Goal: Check status: Check status

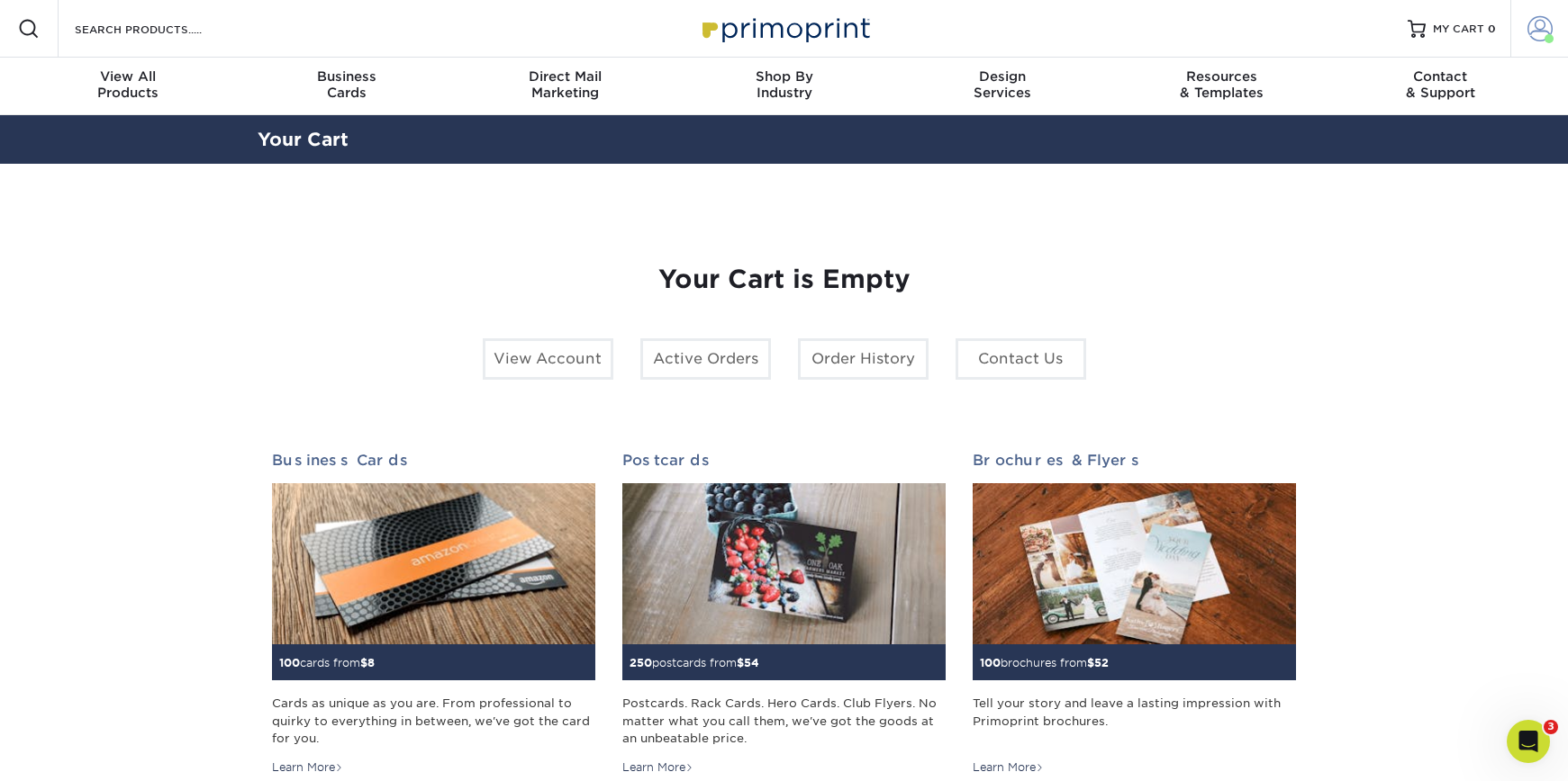
click at [1539, 36] on span at bounding box center [1540, 29] width 25 height 25
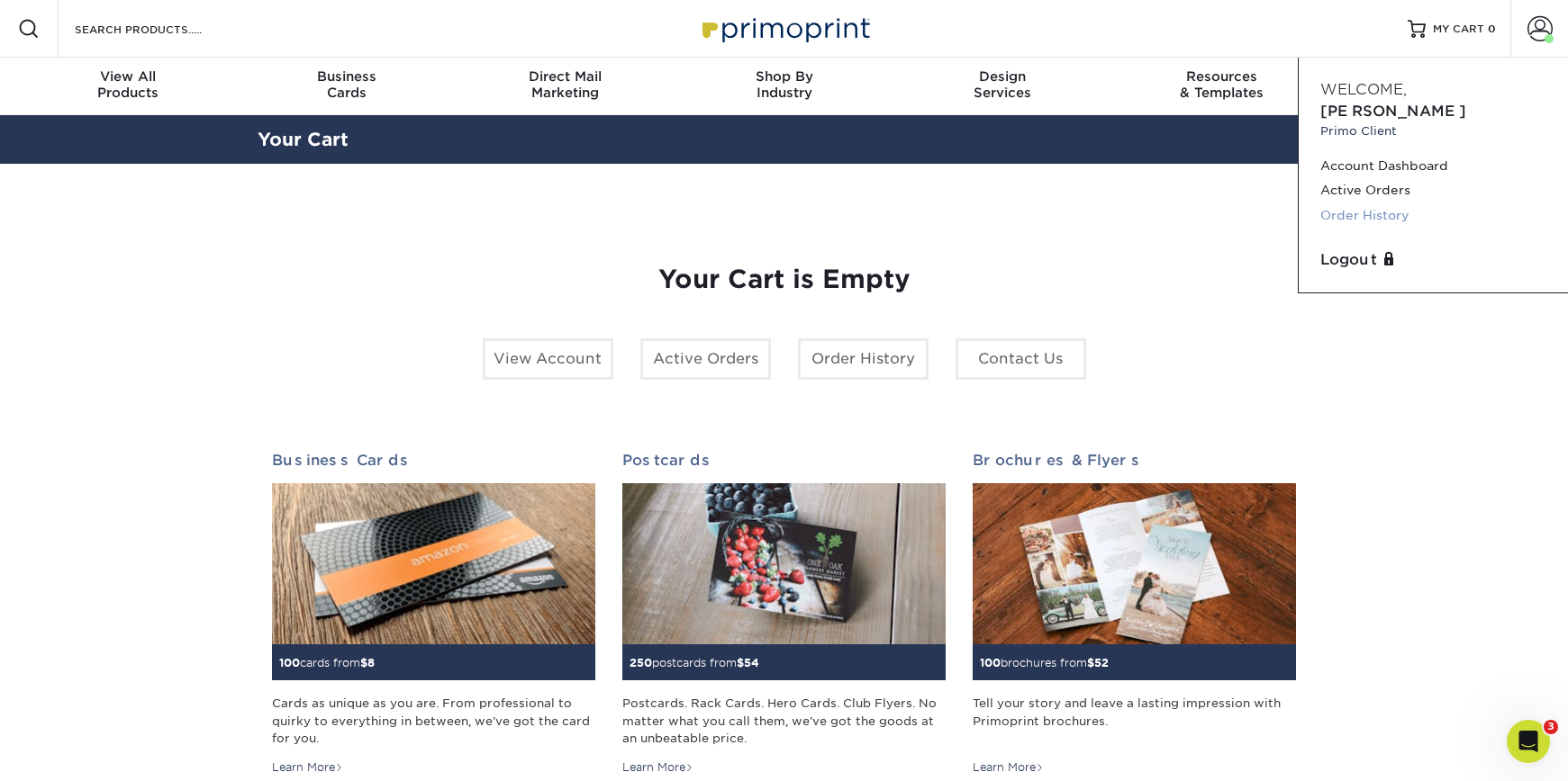
click at [1362, 204] on link "Order History" at bounding box center [1433, 215] width 226 height 24
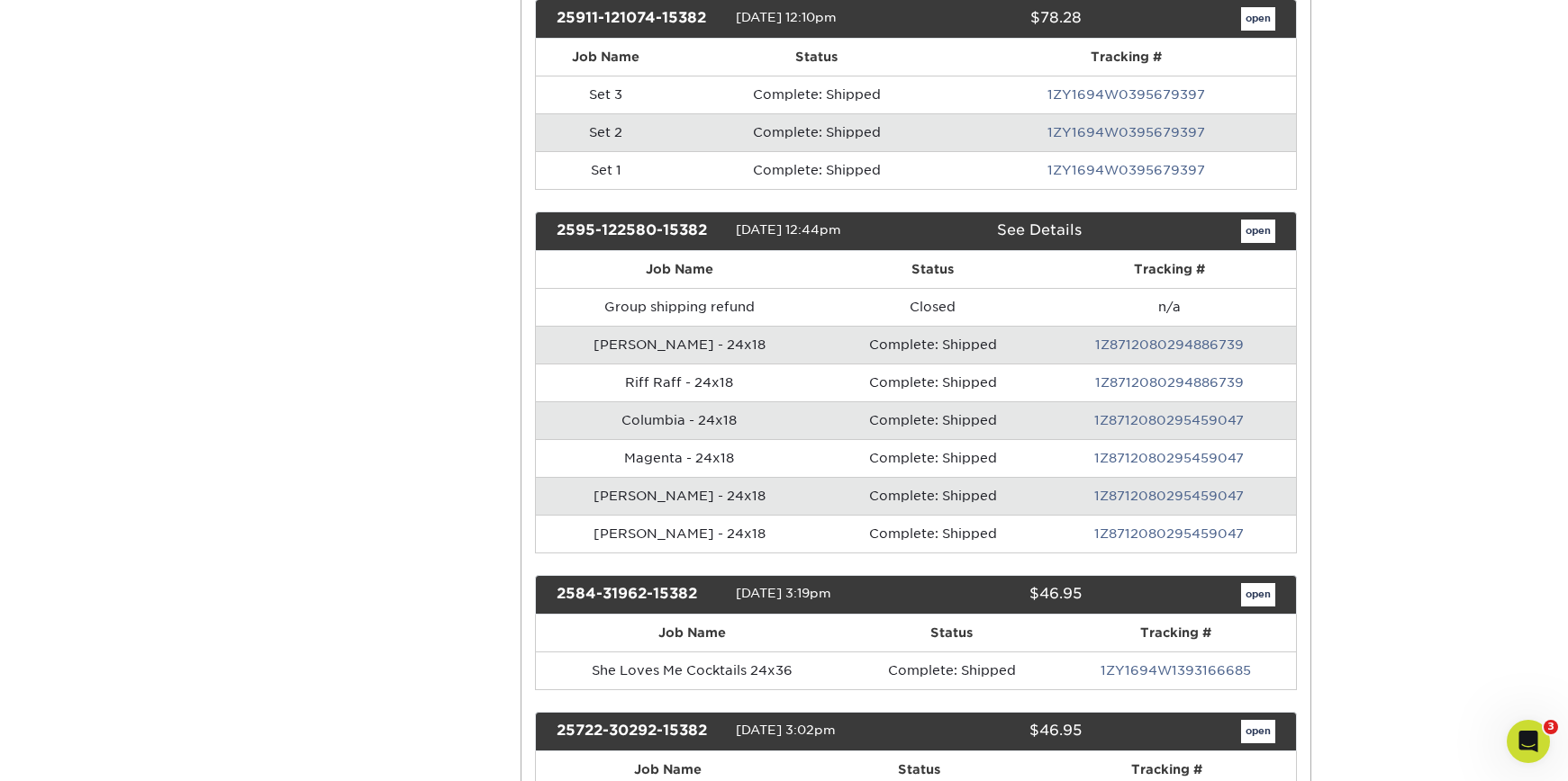
scroll to position [1164, 0]
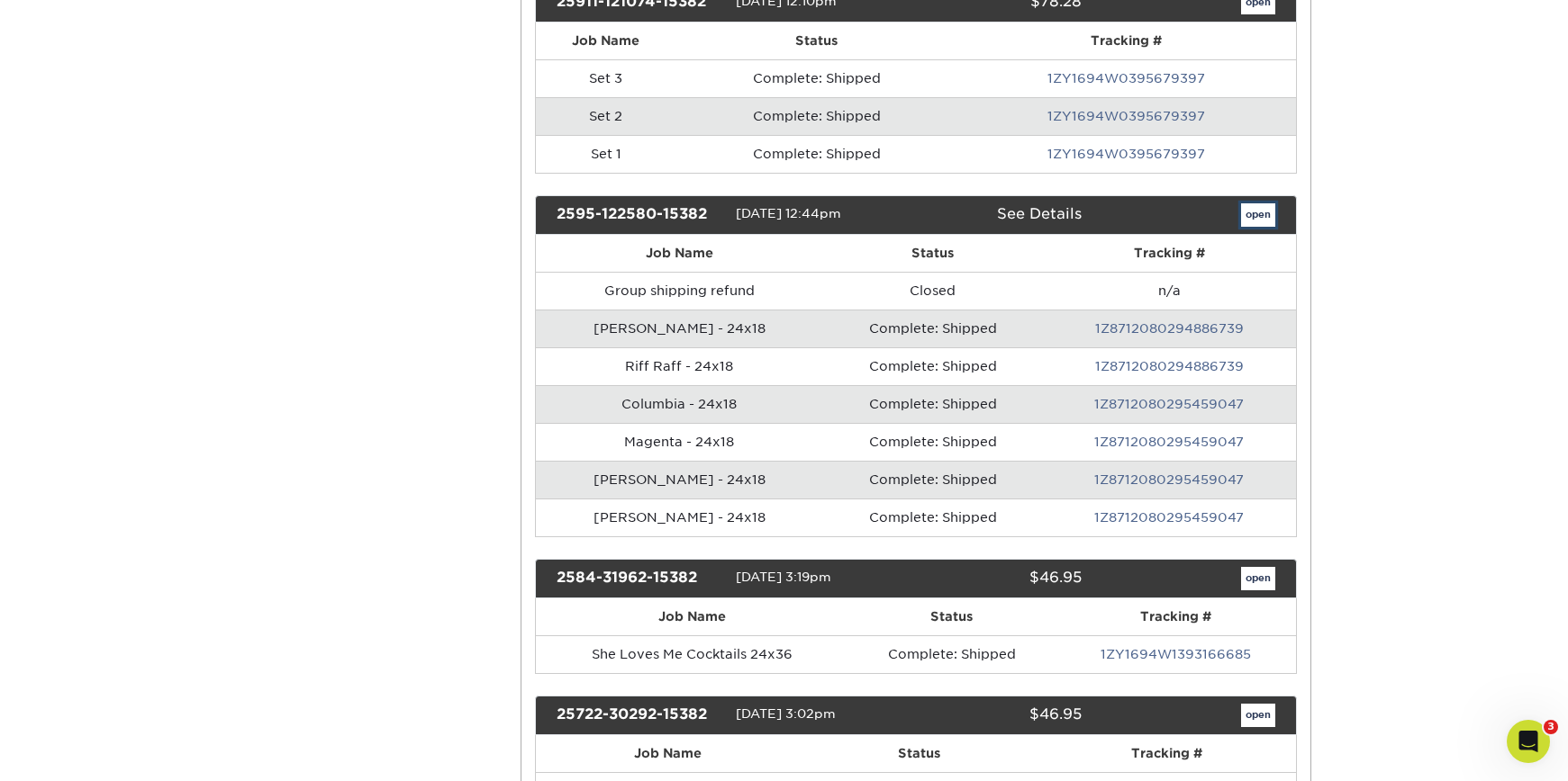
click at [1264, 214] on link "open" at bounding box center [1258, 215] width 34 height 24
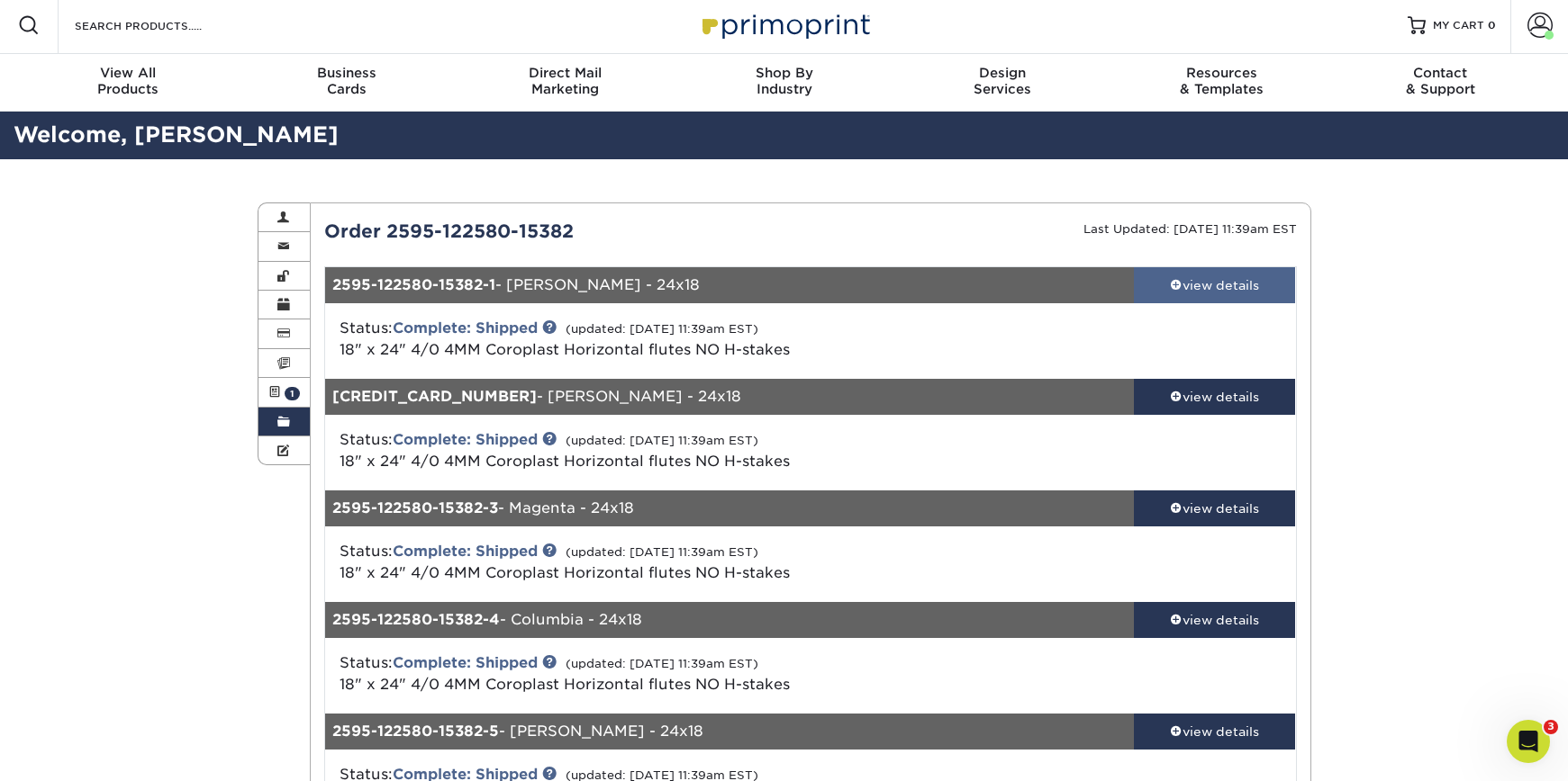
scroll to position [0, 0]
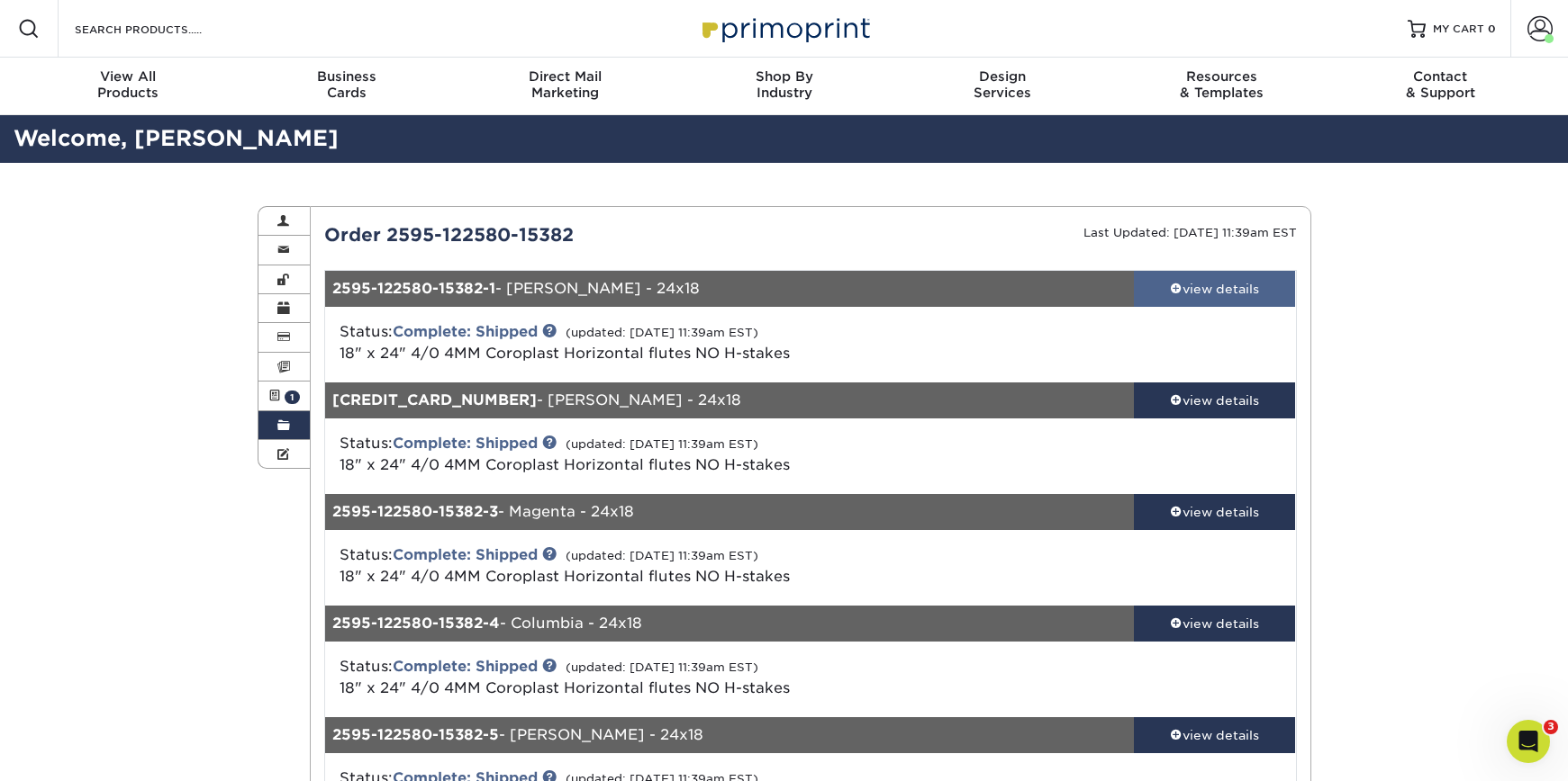
click at [1255, 291] on div "view details" at bounding box center [1214, 289] width 162 height 18
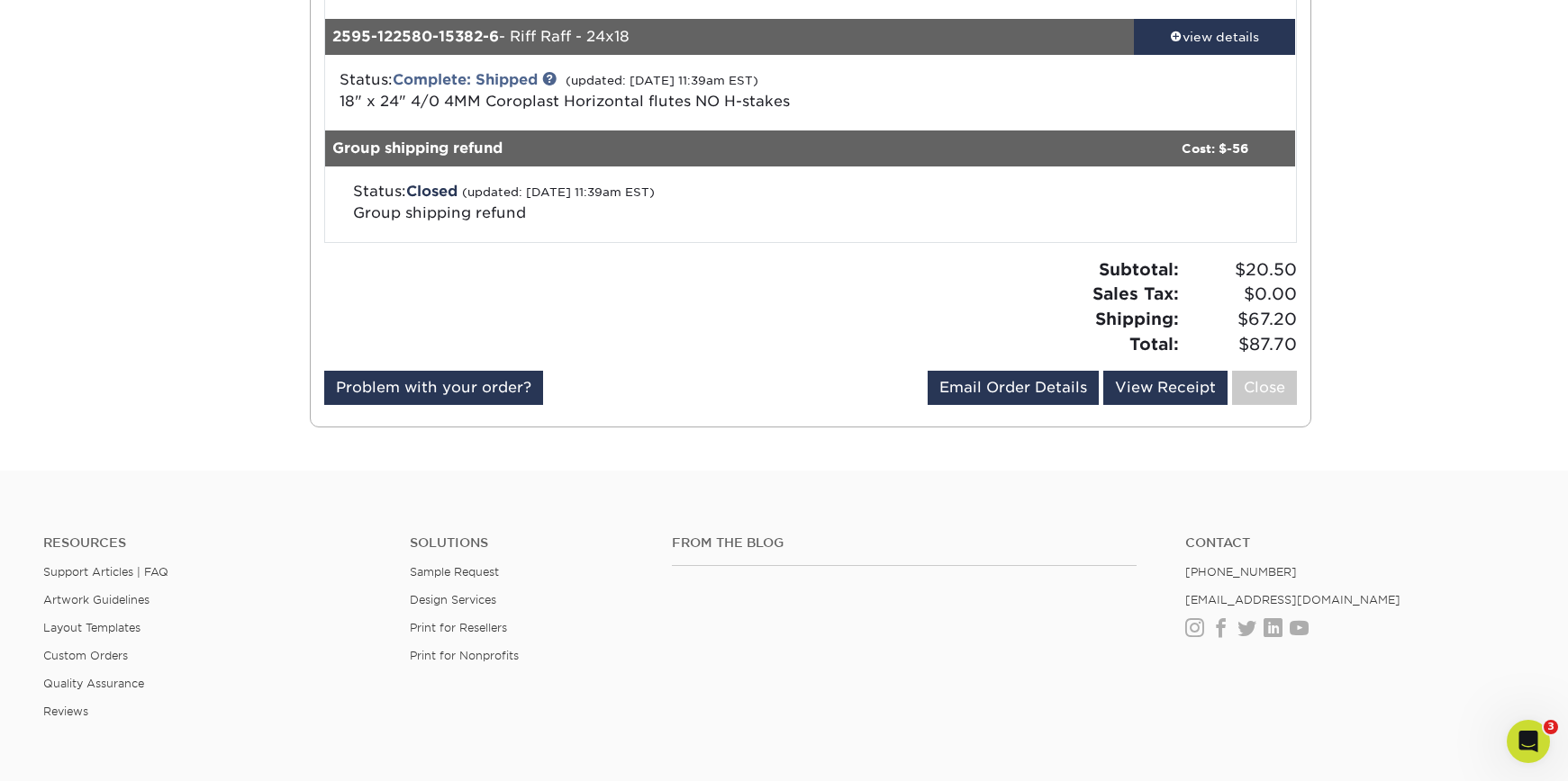
scroll to position [1643, 0]
click at [1171, 390] on link "View Receipt" at bounding box center [1165, 387] width 124 height 34
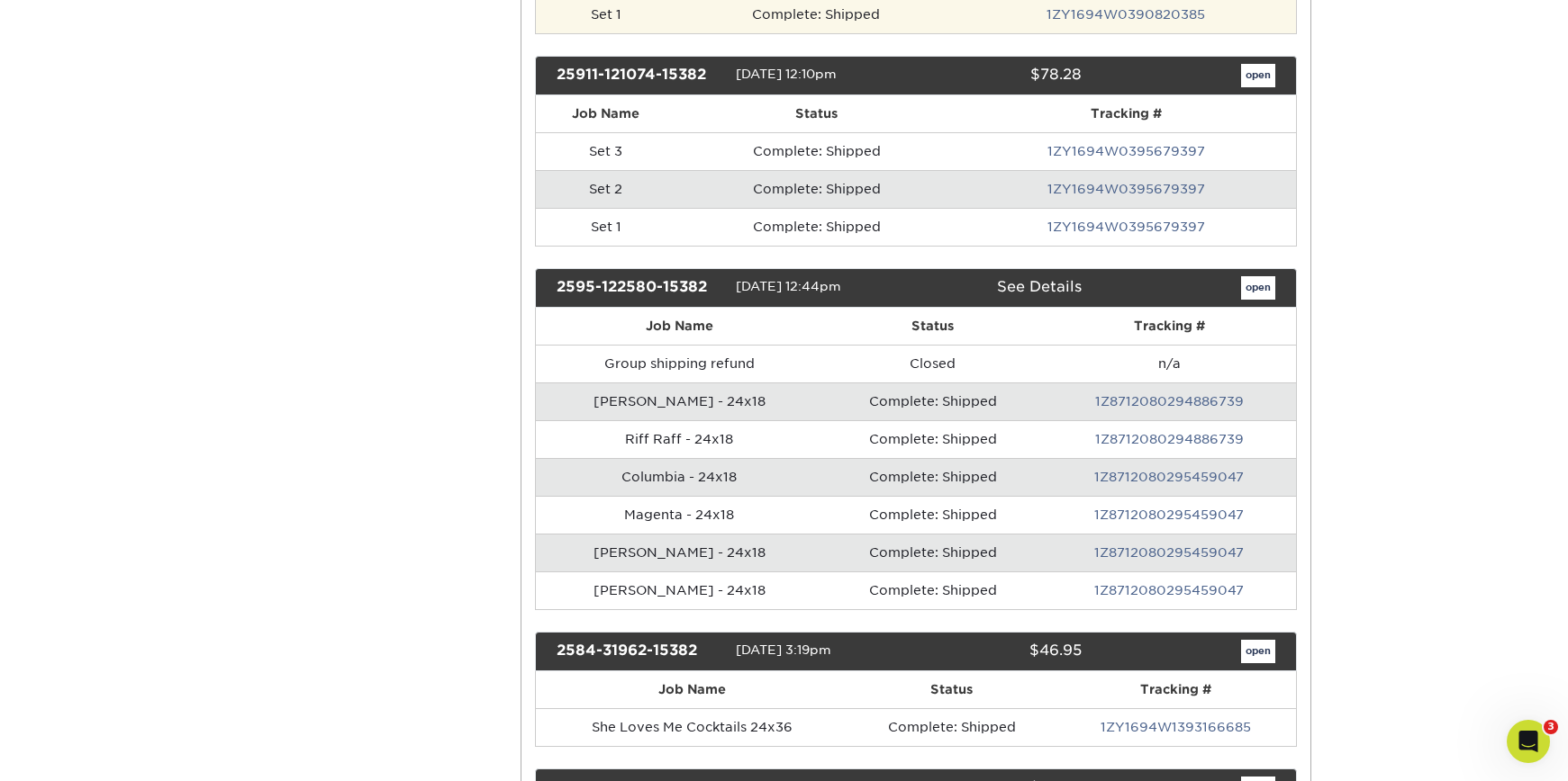
scroll to position [1095, 0]
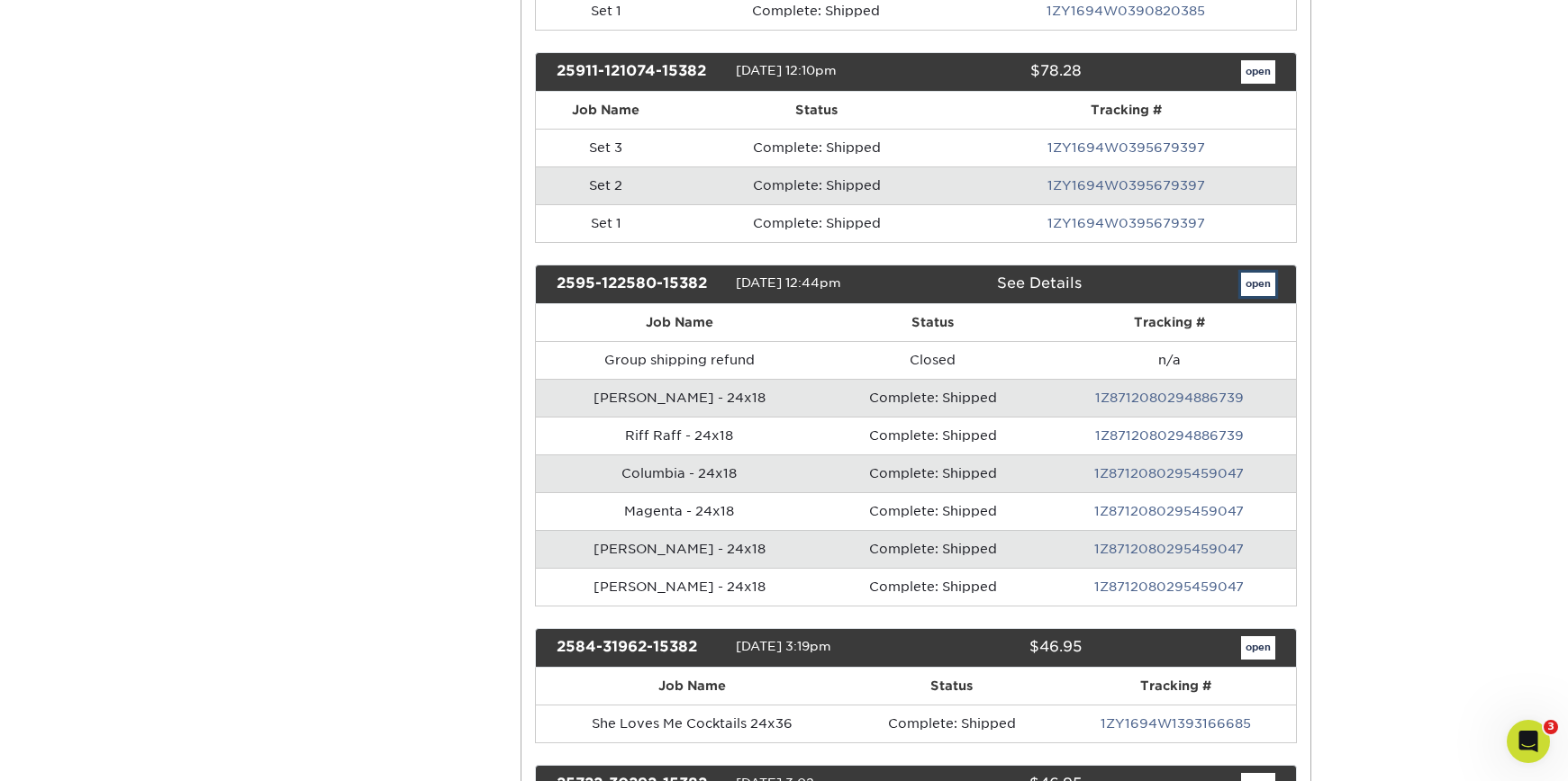
click at [1256, 287] on link "open" at bounding box center [1258, 284] width 34 height 24
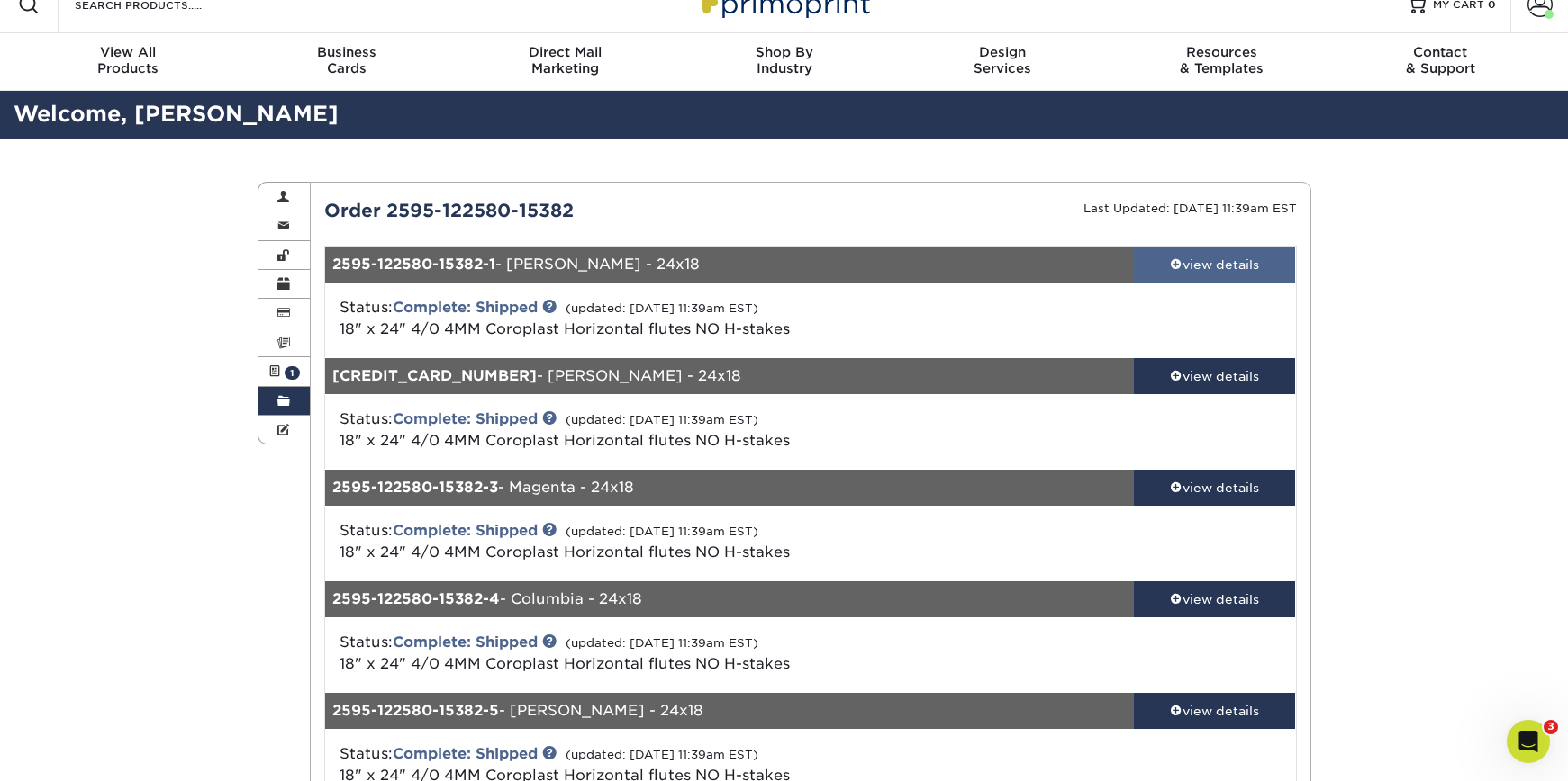
scroll to position [25, 0]
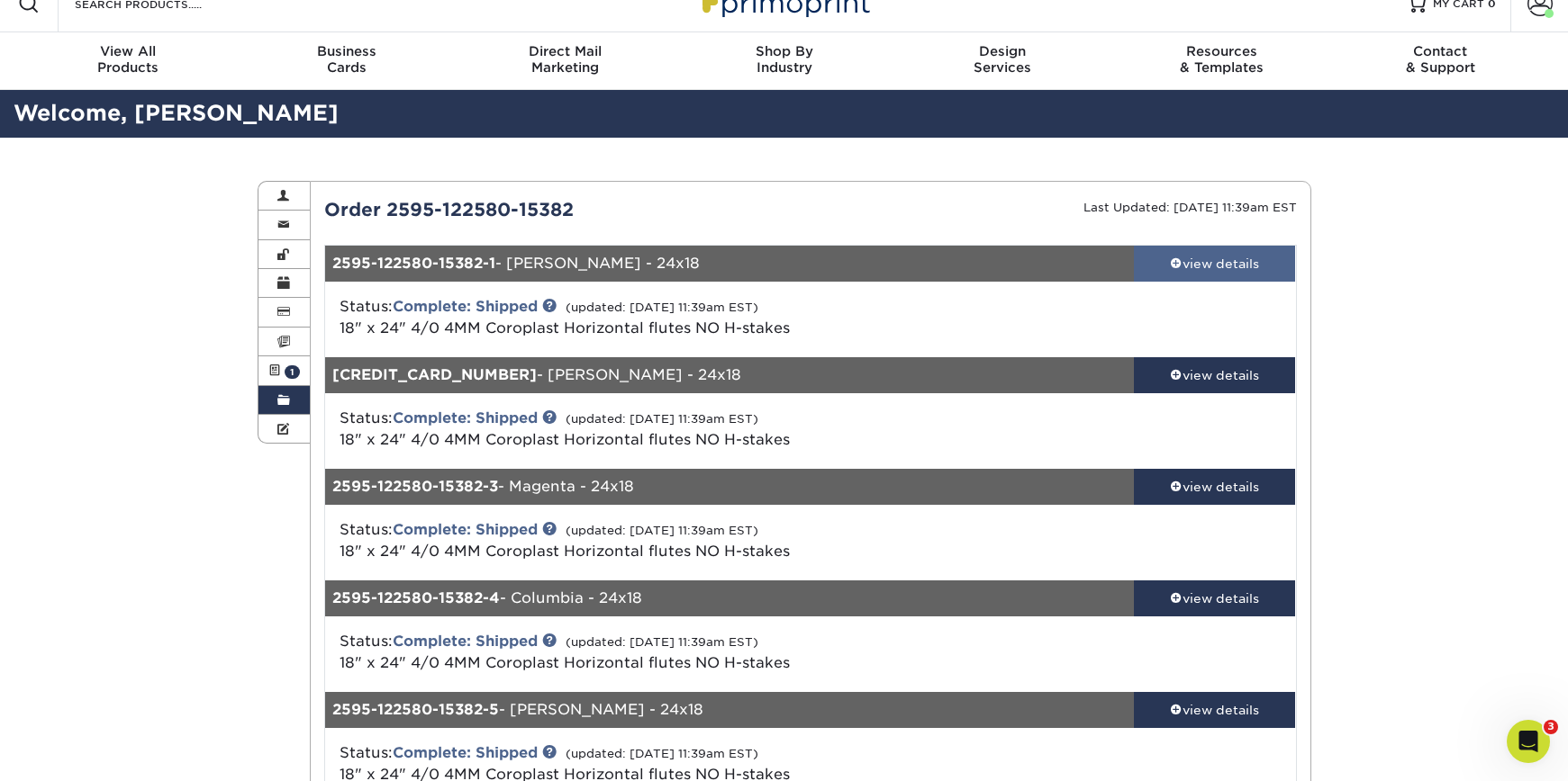
click at [1262, 263] on div "view details" at bounding box center [1214, 264] width 162 height 18
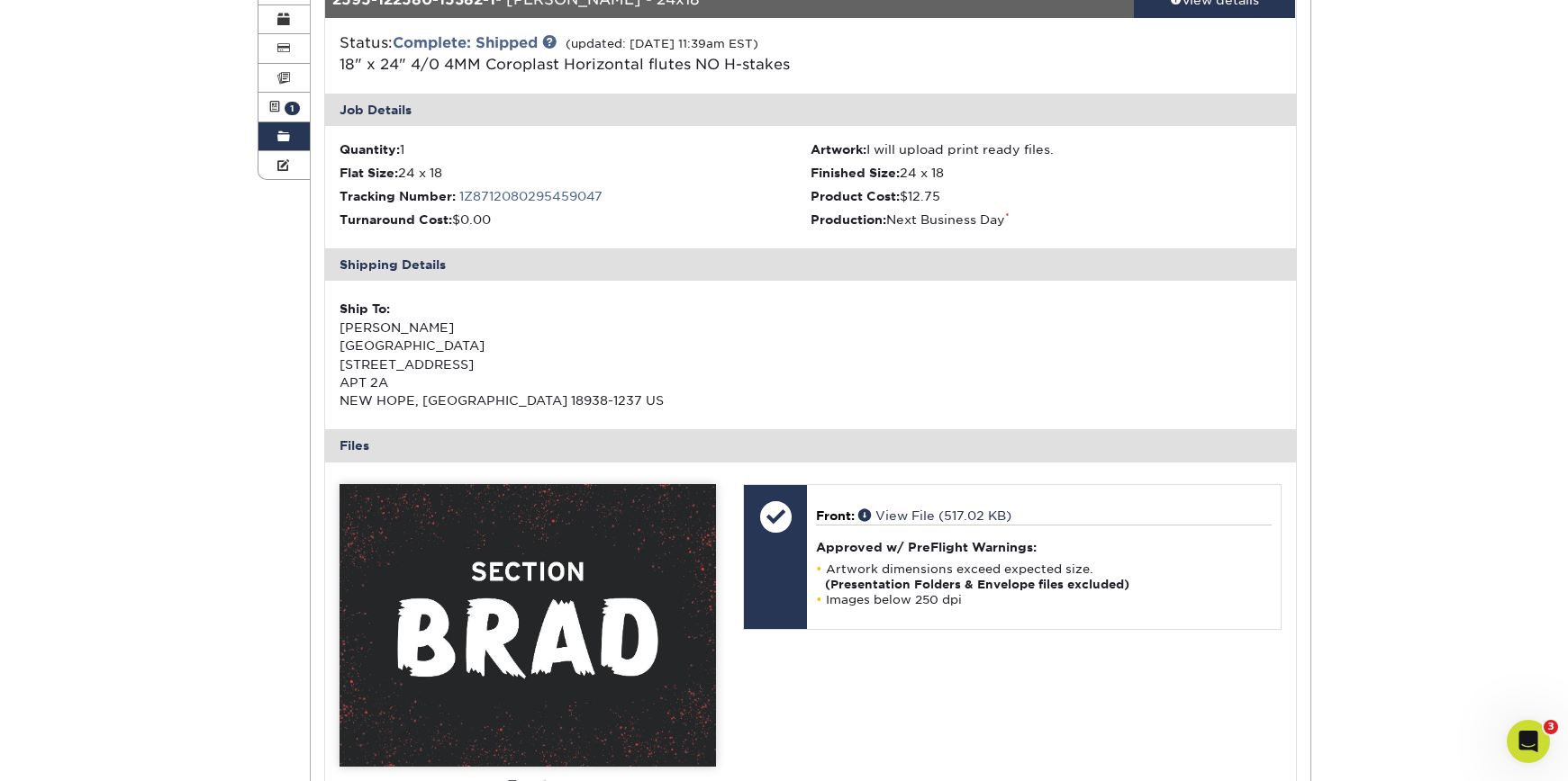
scroll to position [179, 0]
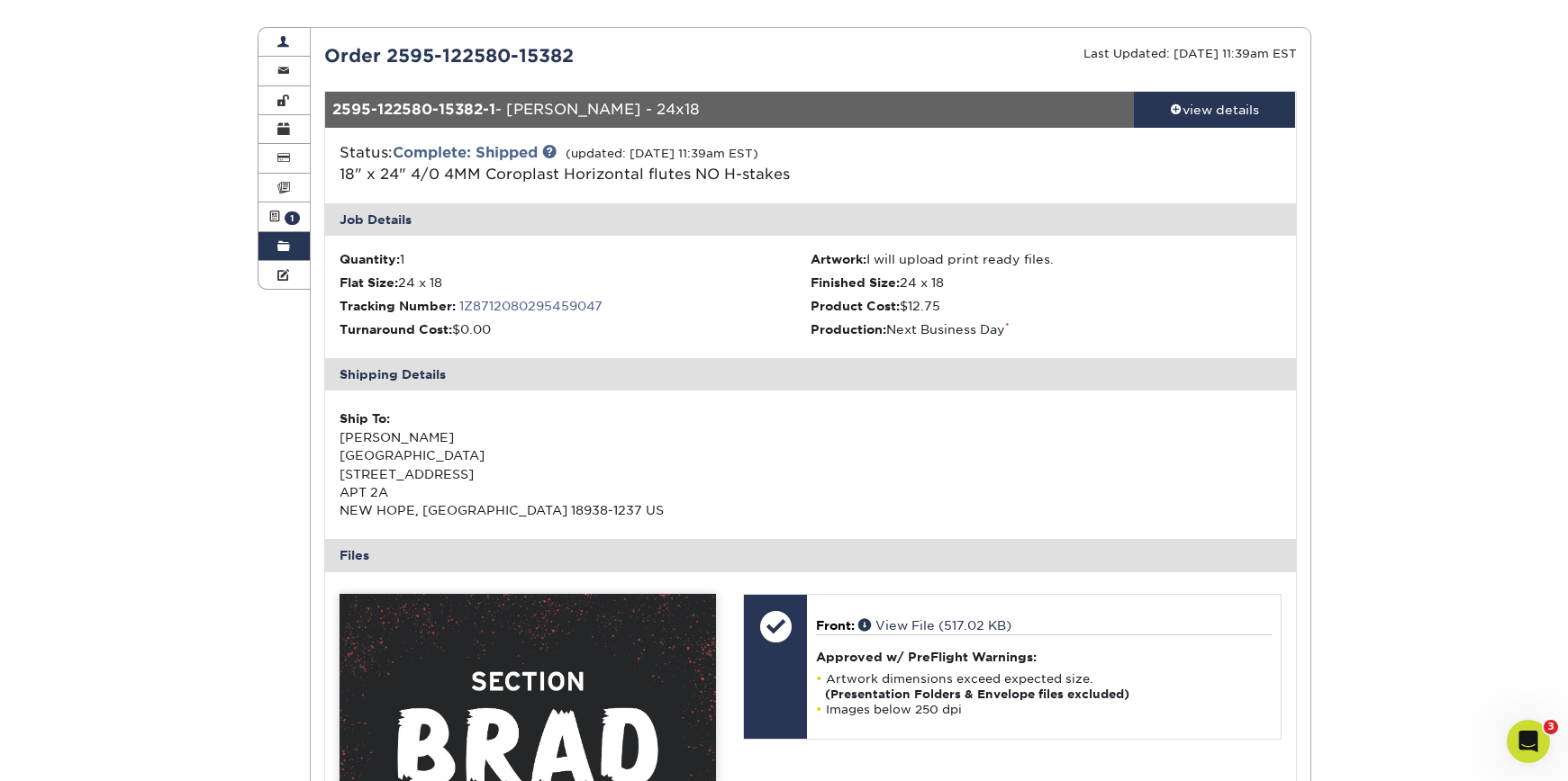
click at [281, 213] on link "Active Orders 1" at bounding box center [285, 217] width 53 height 29
